Goal: Use online tool/utility: Utilize a website feature to perform a specific function

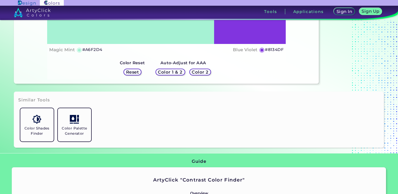
drag, startPoint x: 208, startPoint y: 69, endPoint x: 211, endPoint y: 59, distance: 11.2
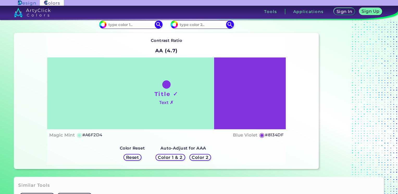
drag, startPoint x: 176, startPoint y: 88, endPoint x: 185, endPoint y: 58, distance: 31.8
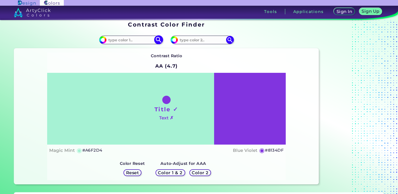
click at [123, 39] on input at bounding box center [131, 39] width 48 height 7
paste input "E8B63A"
type input "E8B63A"
click at [198, 40] on input at bounding box center [202, 39] width 48 height 7
paste input "43007D"
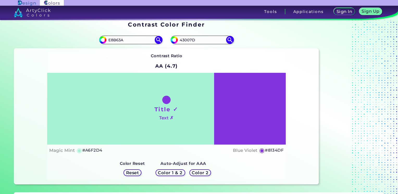
type input "43007D"
click at [350, 51] on div at bounding box center [353, 104] width 65 height 168
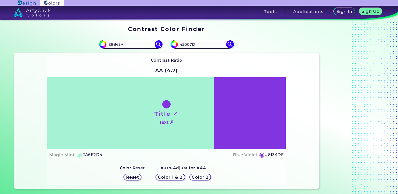
scroll to position [130, 0]
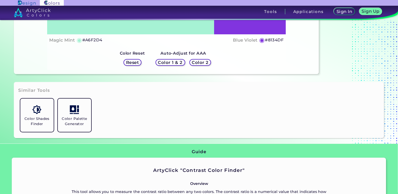
drag, startPoint x: 147, startPoint y: 65, endPoint x: 160, endPoint y: 43, distance: 25.4
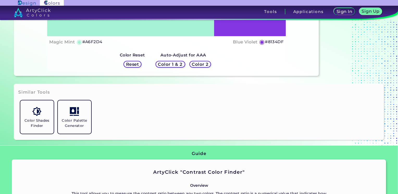
click at [174, 66] on h5 "Color 1 & 2" at bounding box center [170, 64] width 22 height 4
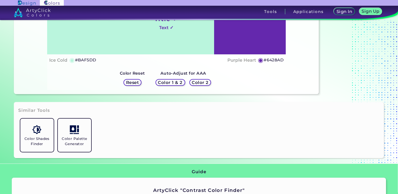
drag, startPoint x: 174, startPoint y: 91, endPoint x: 178, endPoint y: 67, distance: 24.6
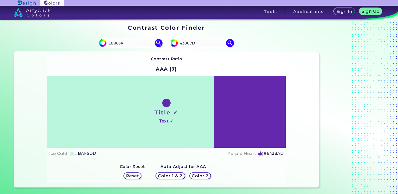
drag, startPoint x: 178, startPoint y: 67, endPoint x: 191, endPoint y: 32, distance: 37.3
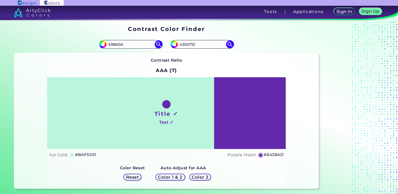
click at [200, 177] on h5 "Color 2" at bounding box center [200, 177] width 15 height 4
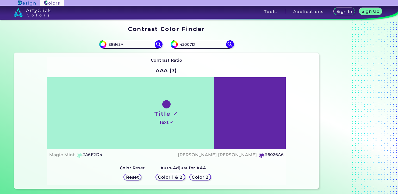
click at [167, 177] on h5 "Color 1 & 2" at bounding box center [170, 177] width 22 height 4
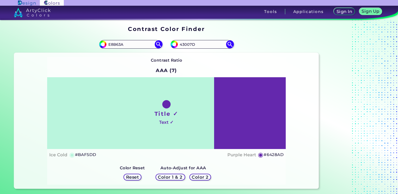
click at [147, 176] on div "Color Reset Reset" at bounding box center [133, 174] width 34 height 22
click at [171, 176] on h5 "Color 1 & 2" at bounding box center [170, 177] width 22 height 4
click at [200, 175] on h5 "Color 2" at bounding box center [200, 177] width 15 height 4
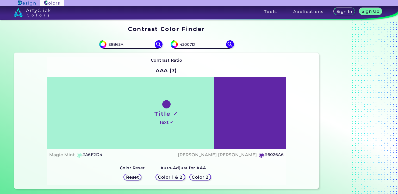
click at [179, 175] on h5 "Color 1 & 2" at bounding box center [170, 177] width 24 height 4
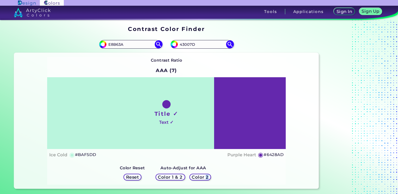
click at [206, 179] on h5 "Color 2" at bounding box center [200, 177] width 17 height 4
